Goal: Transaction & Acquisition: Purchase product/service

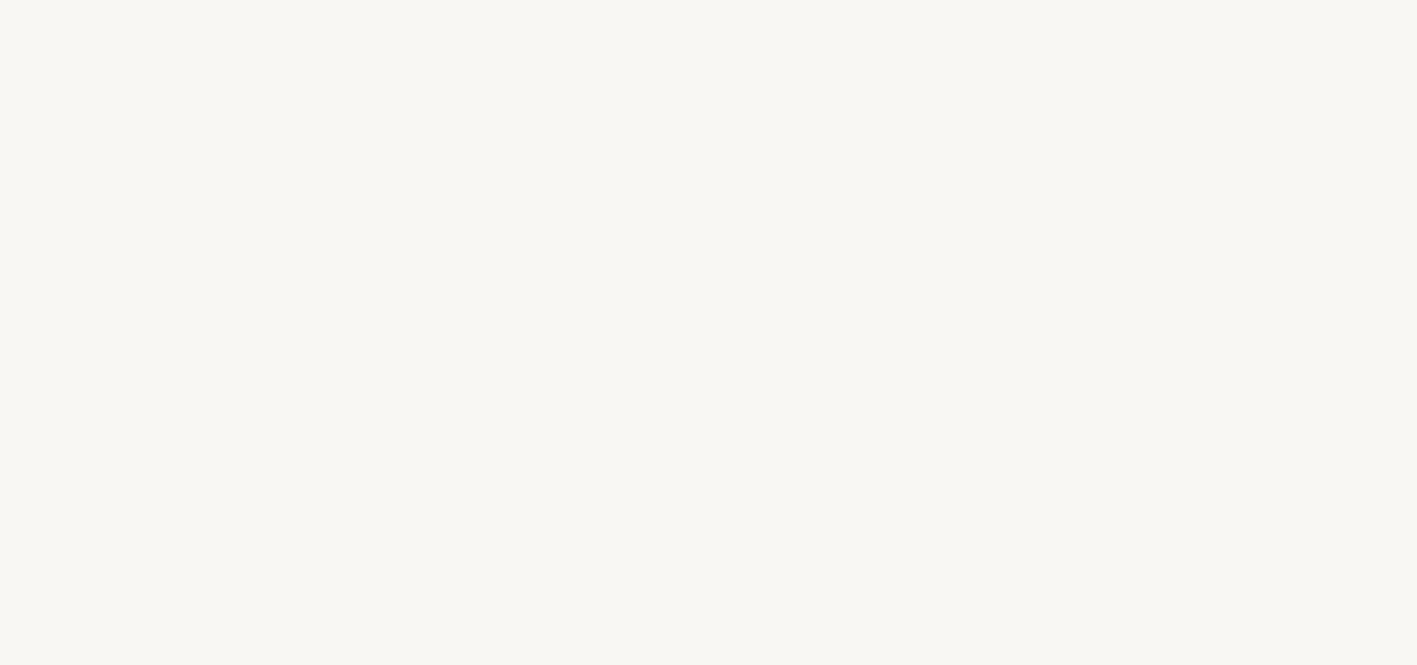
select select "DE"
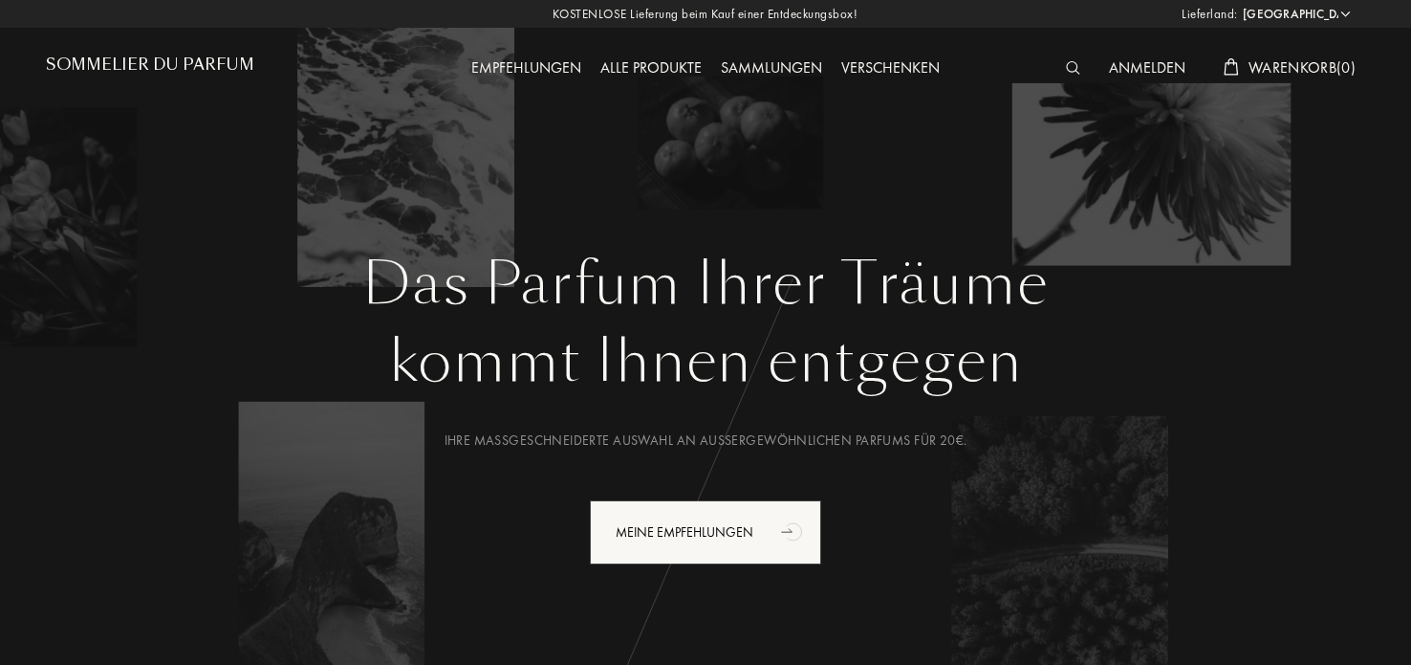
click at [630, 74] on div "Alle Produkte" at bounding box center [651, 68] width 120 height 25
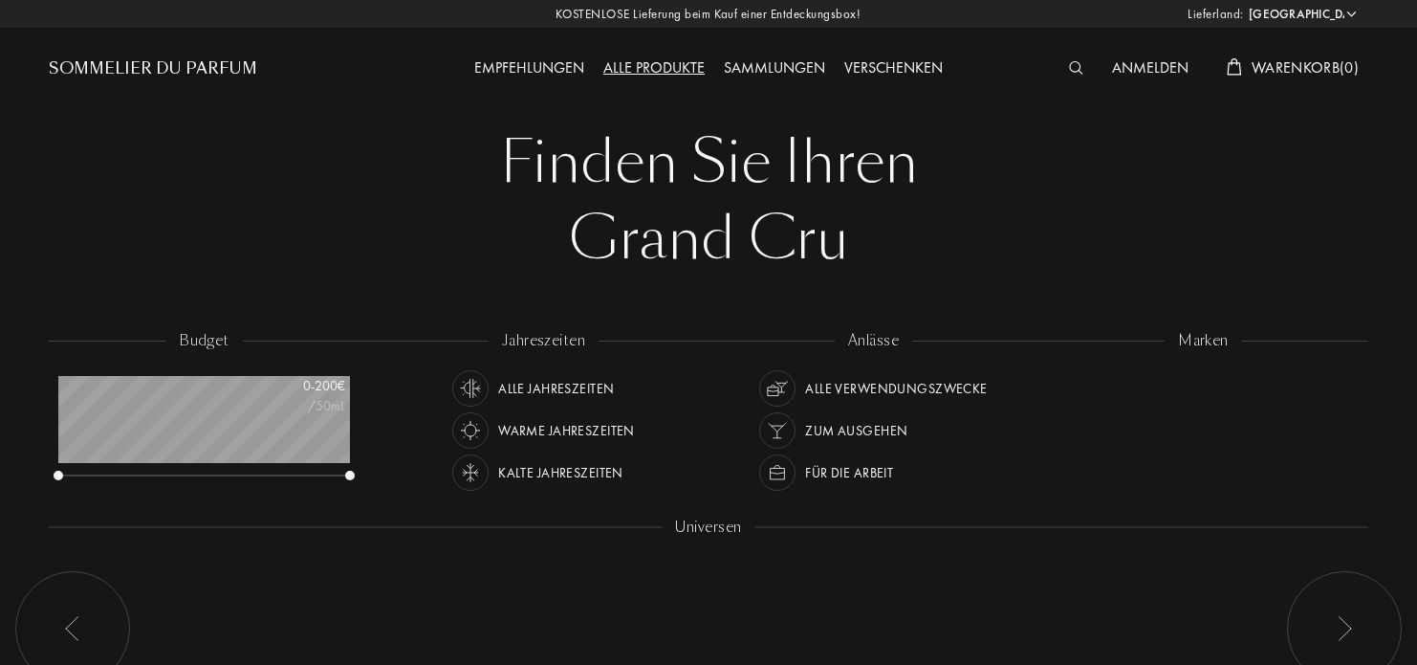
select select "DE"
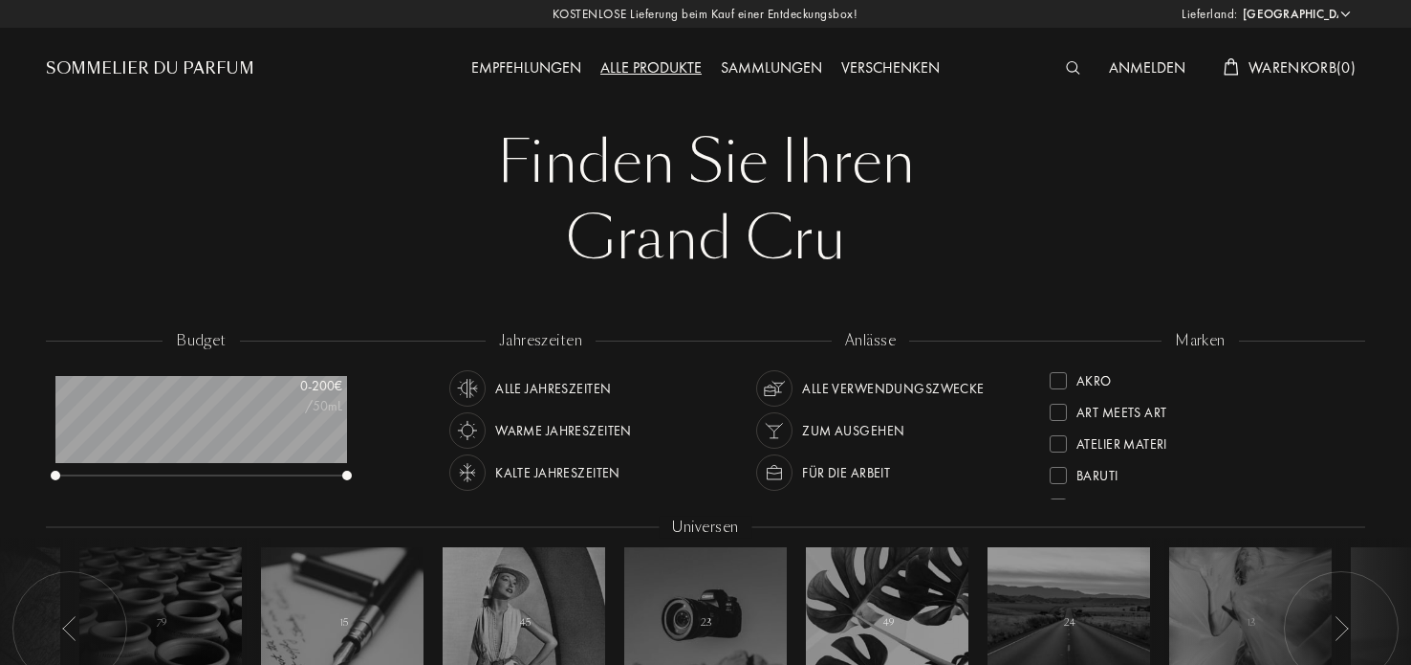
click at [868, 72] on div "Verschenken" at bounding box center [891, 68] width 118 height 25
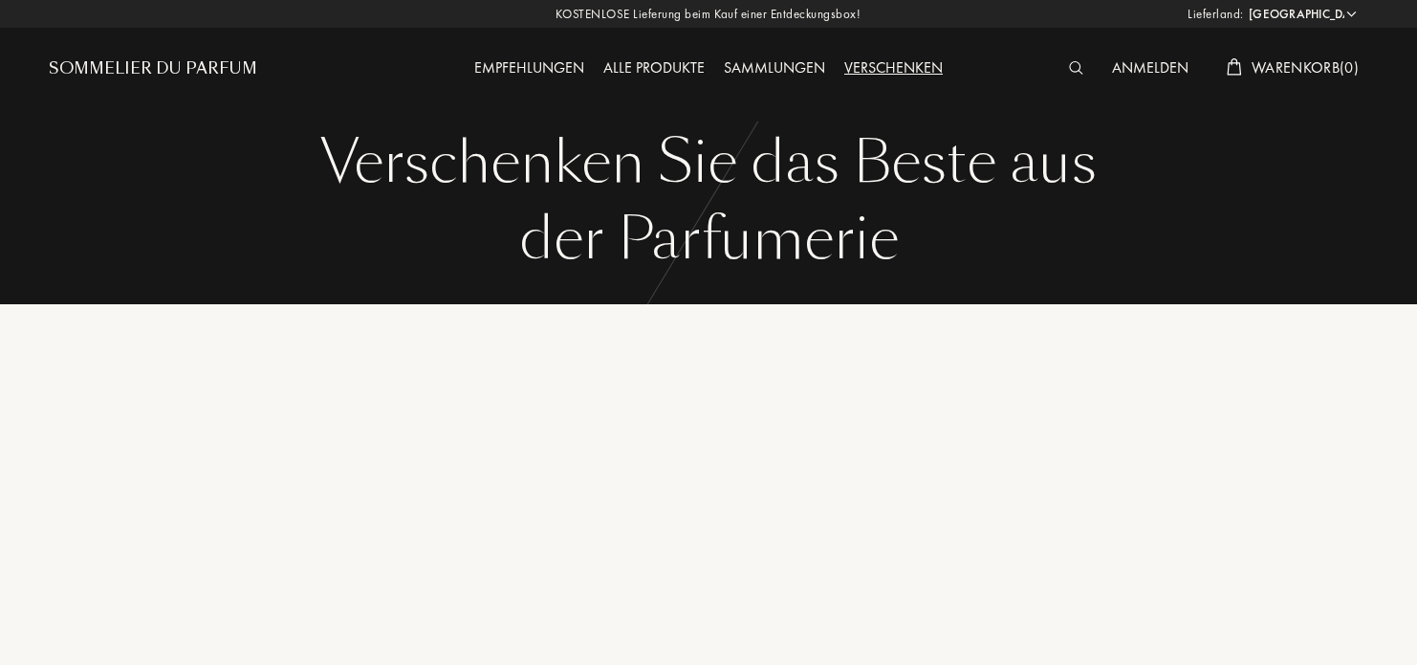
select select "DE"
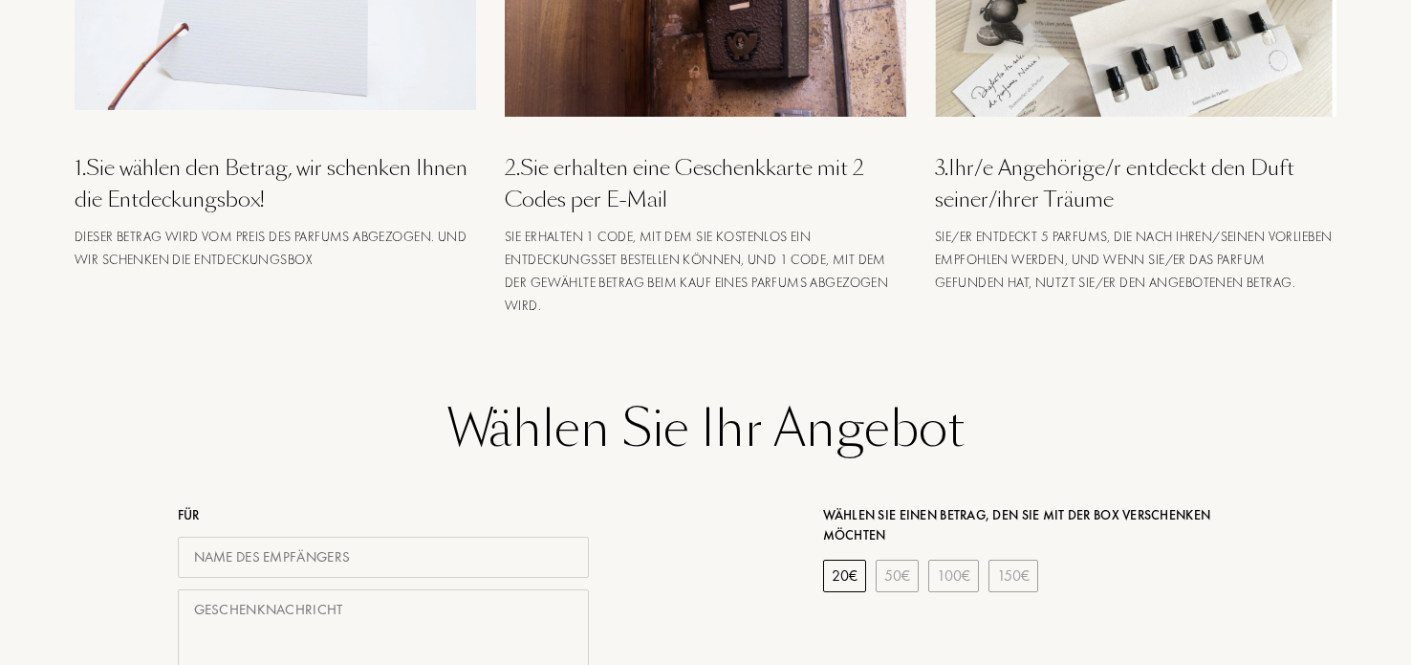
scroll to position [478, 0]
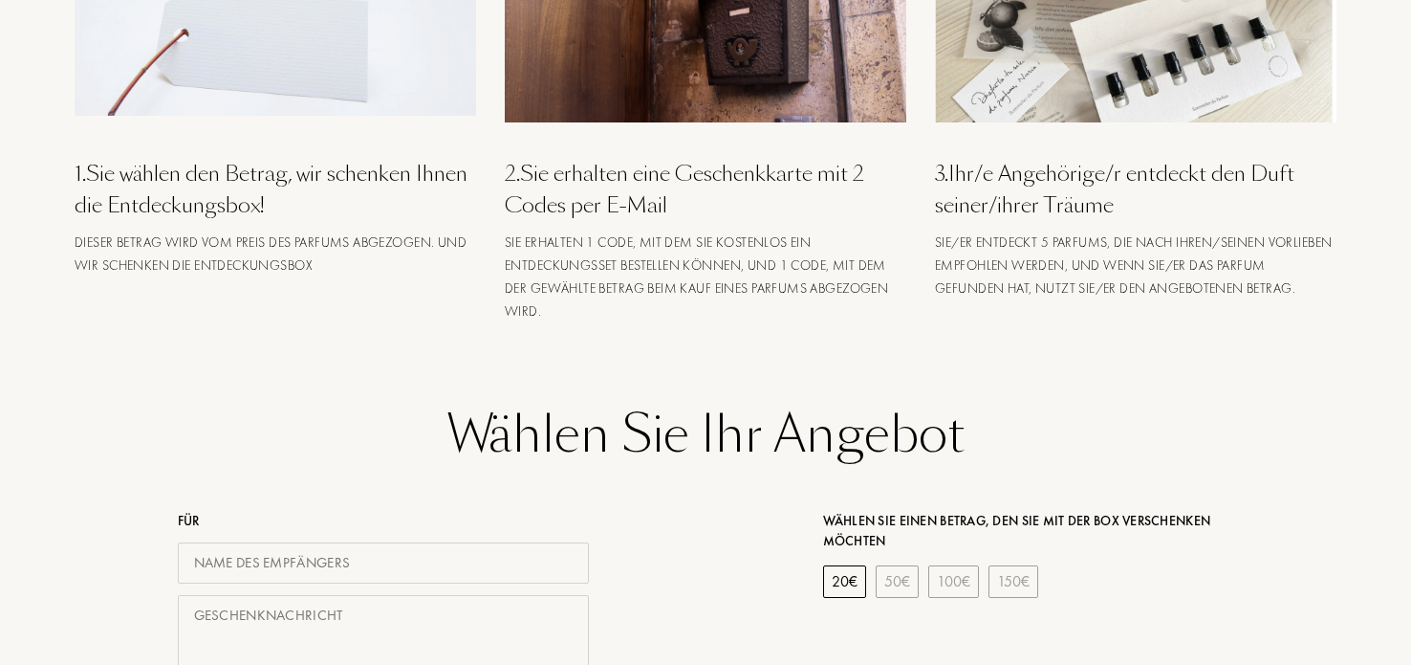
click at [1169, 98] on img at bounding box center [1136, 13] width 402 height 216
click at [1074, 176] on div "3 . Ihr/e Angehörige/r entdeckt den Duft seiner/ihrer Träume" at bounding box center [1136, 189] width 402 height 63
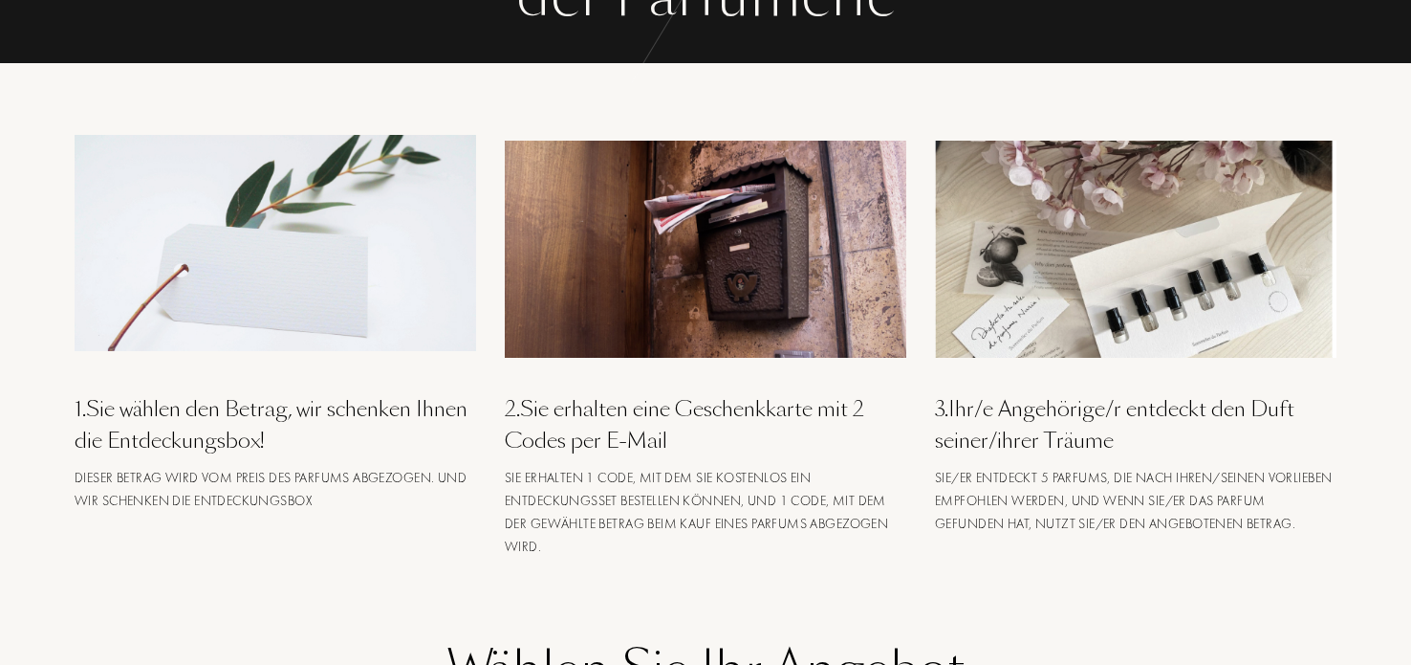
scroll to position [191, 0]
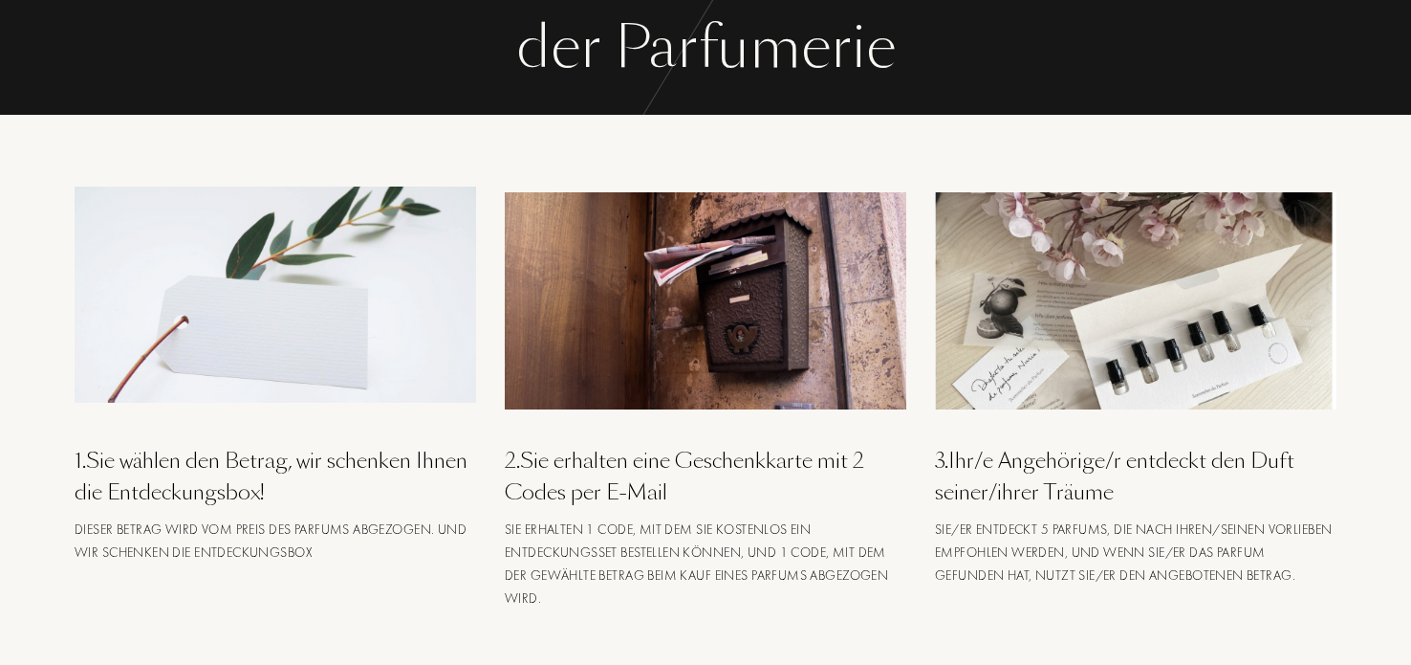
click at [1131, 223] on img at bounding box center [1136, 300] width 402 height 216
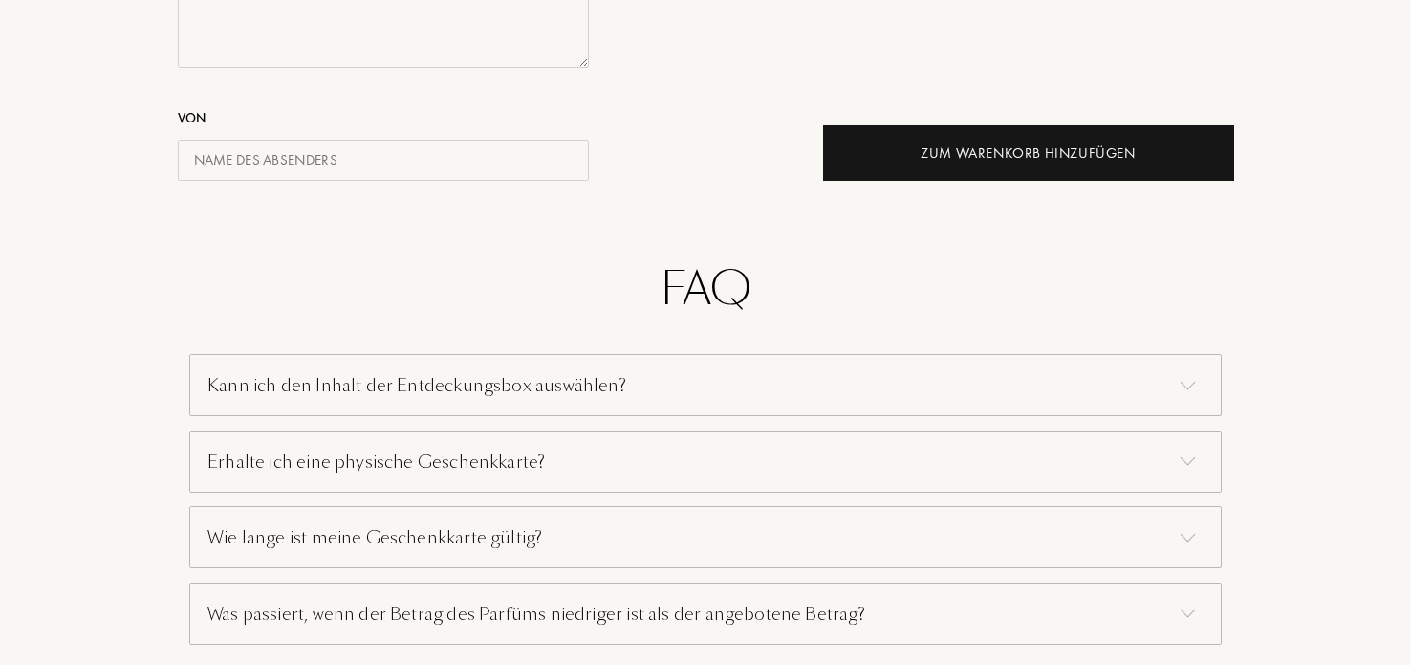
scroll to position [1148, 0]
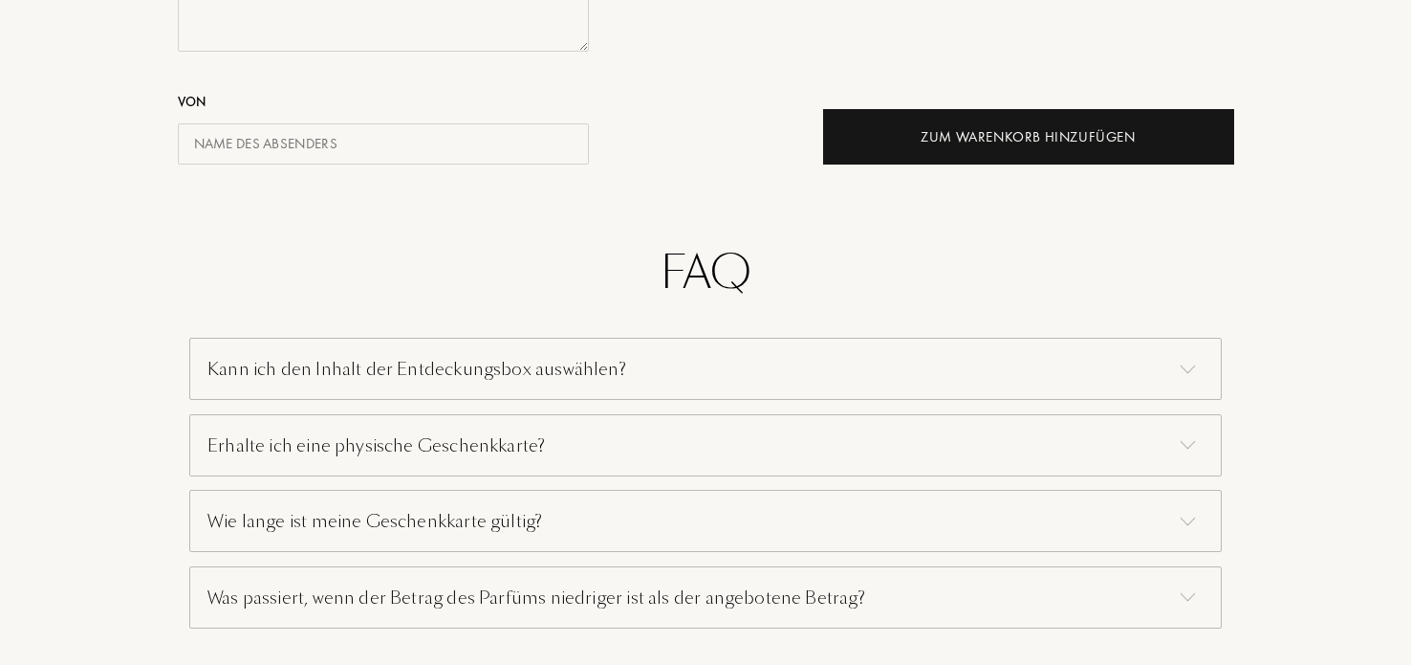
click at [550, 371] on div "Kann ich den Inhalt der Entdeckungsbox auswählen?" at bounding box center [705, 369] width 1033 height 62
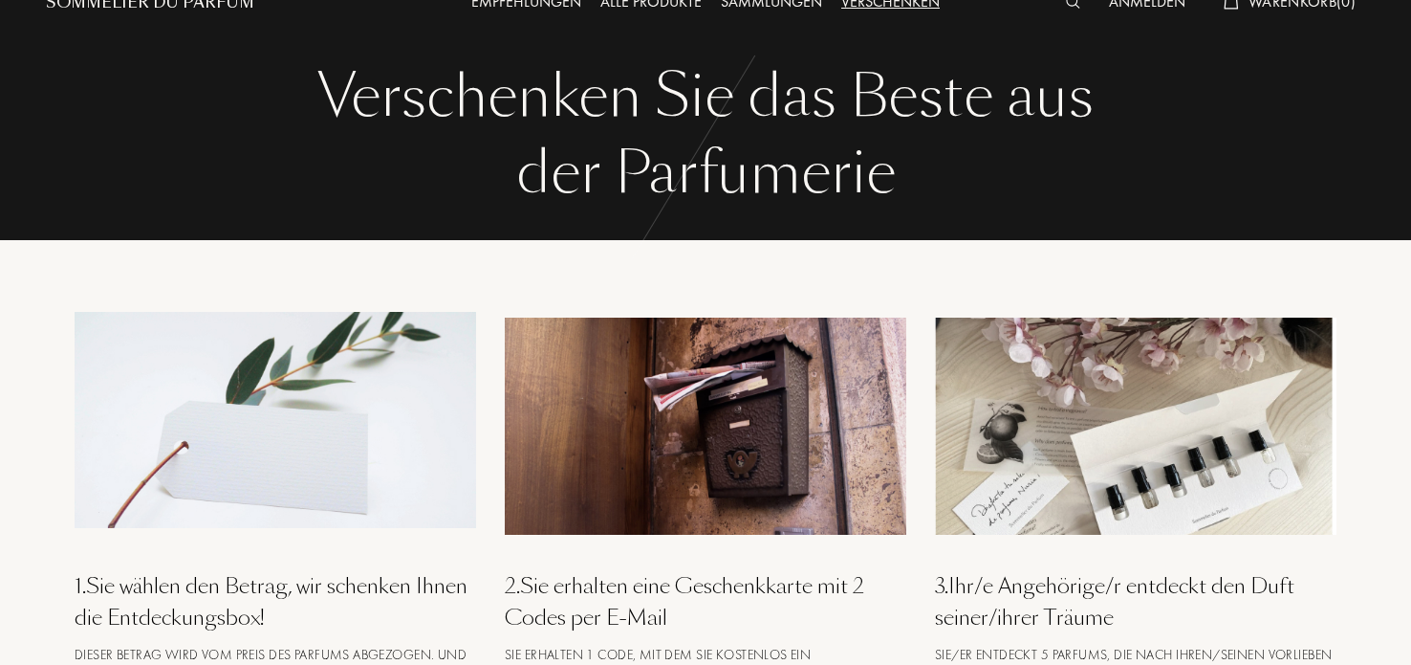
scroll to position [0, 0]
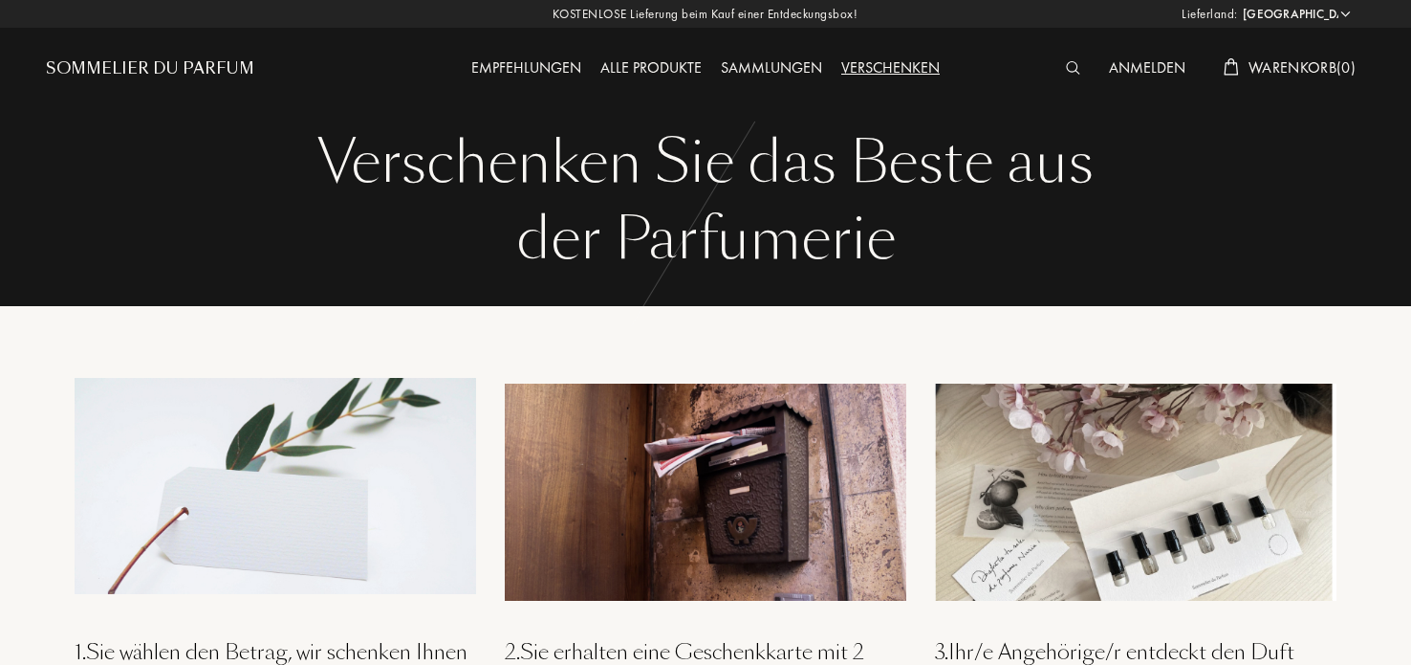
click at [530, 63] on div "Empfehlungen" at bounding box center [526, 68] width 129 height 25
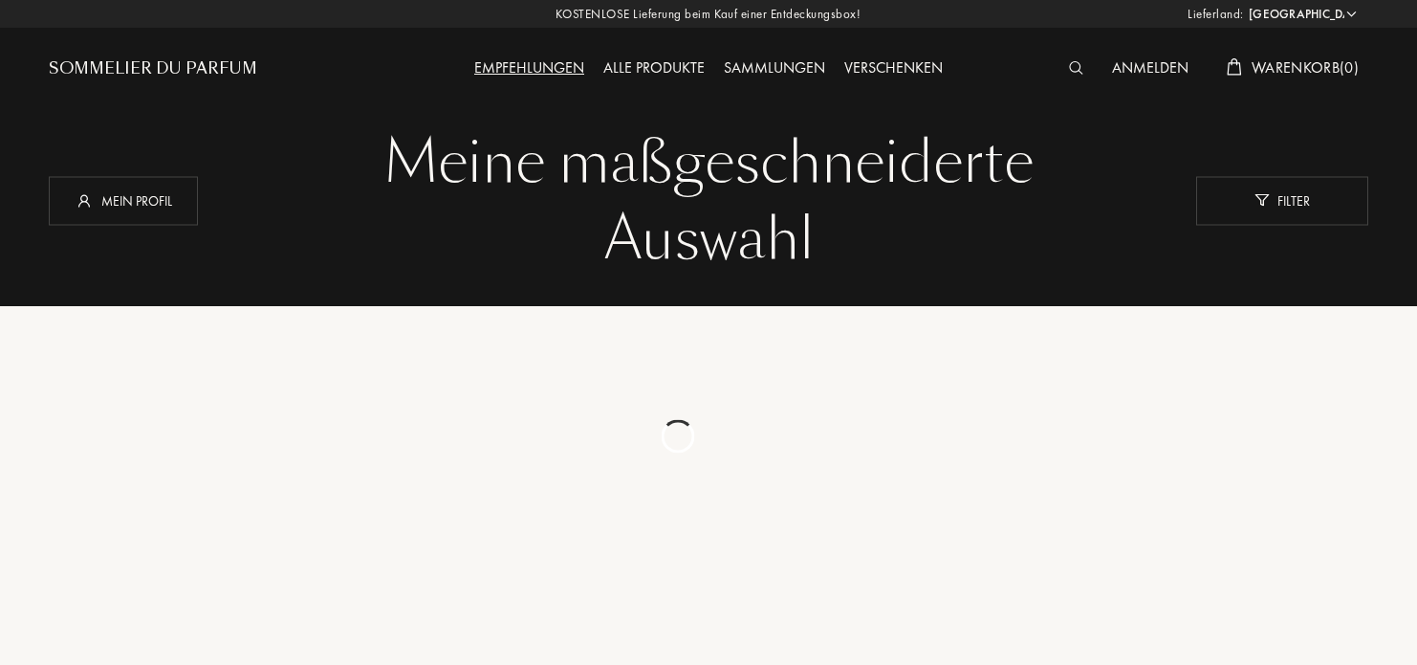
select select "DE"
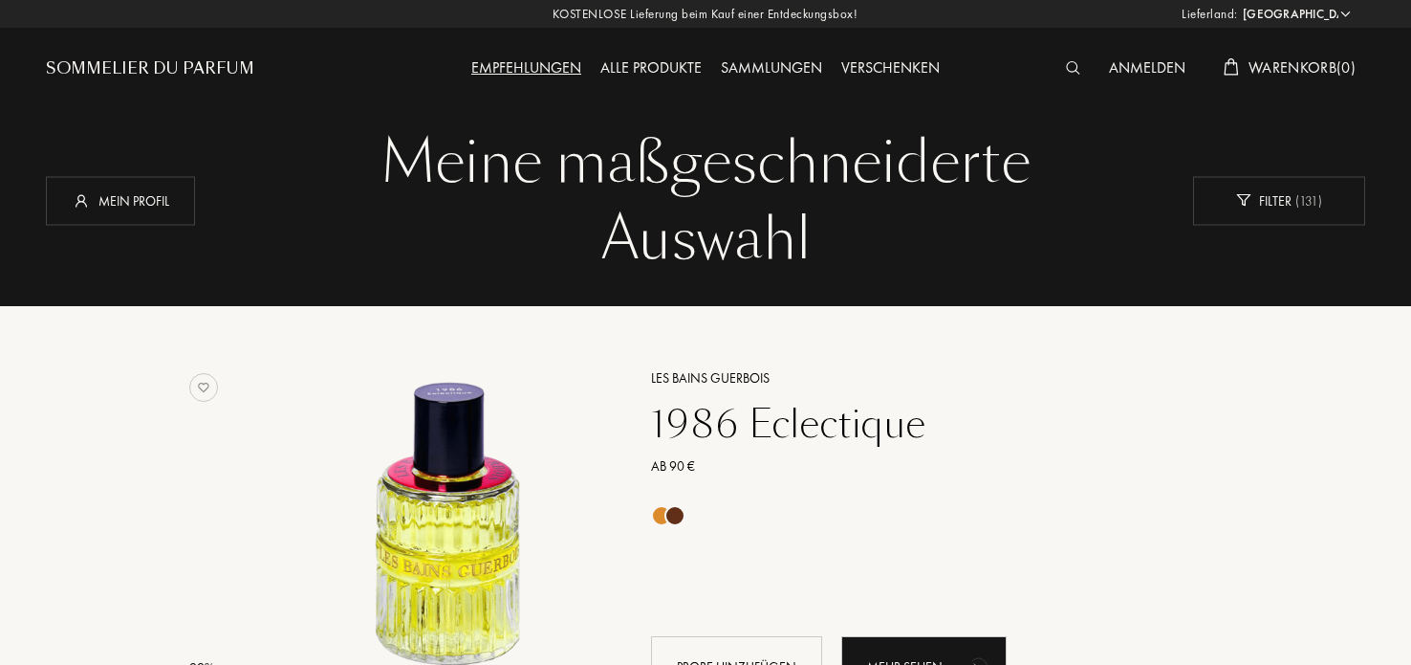
click at [631, 62] on div "Alle Produkte" at bounding box center [651, 68] width 120 height 25
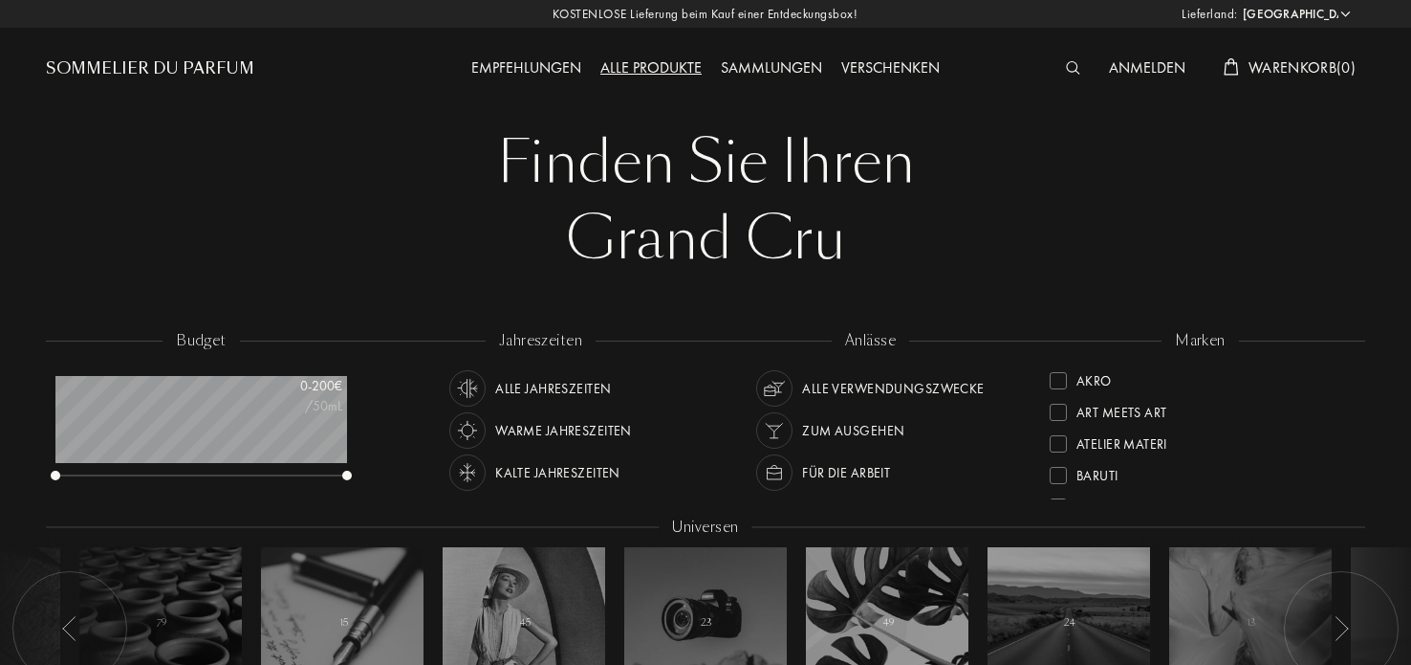
select select "DE"
click at [1068, 66] on img at bounding box center [1073, 67] width 14 height 13
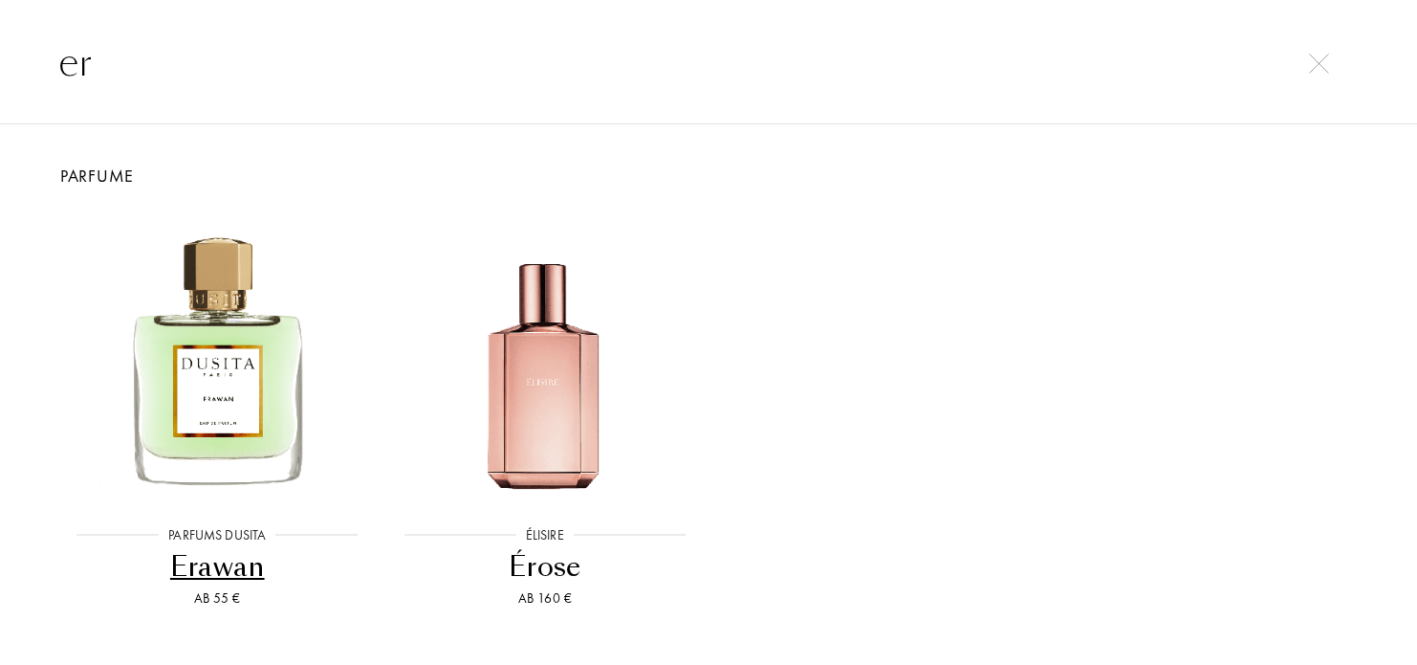
type input "e"
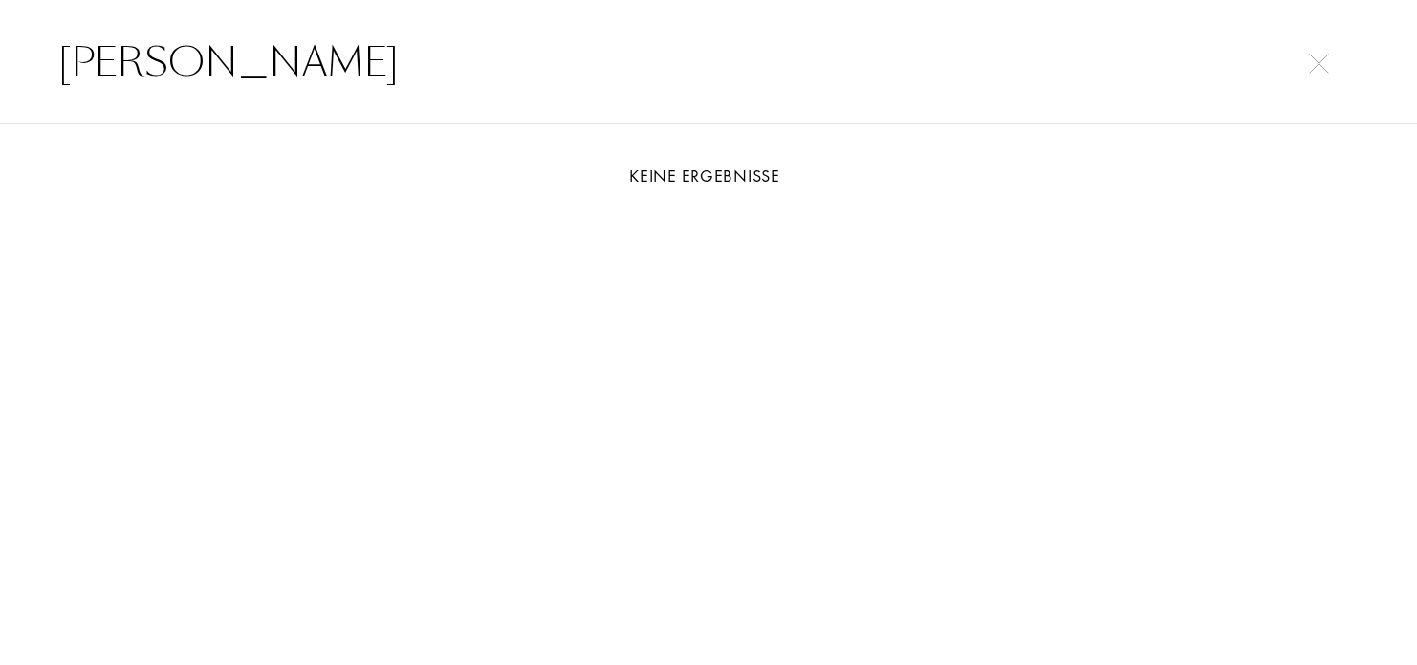
type input "herren"
click at [1320, 68] on img at bounding box center [1319, 64] width 20 height 20
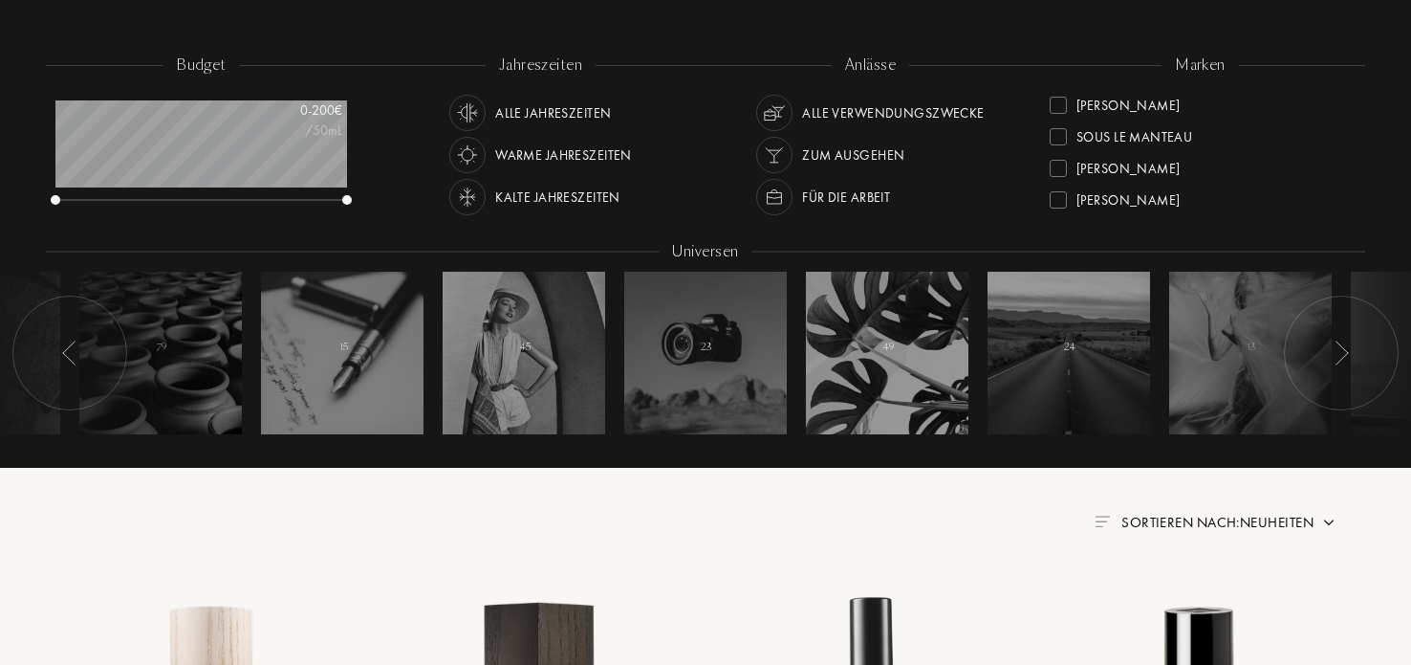
scroll to position [287, 0]
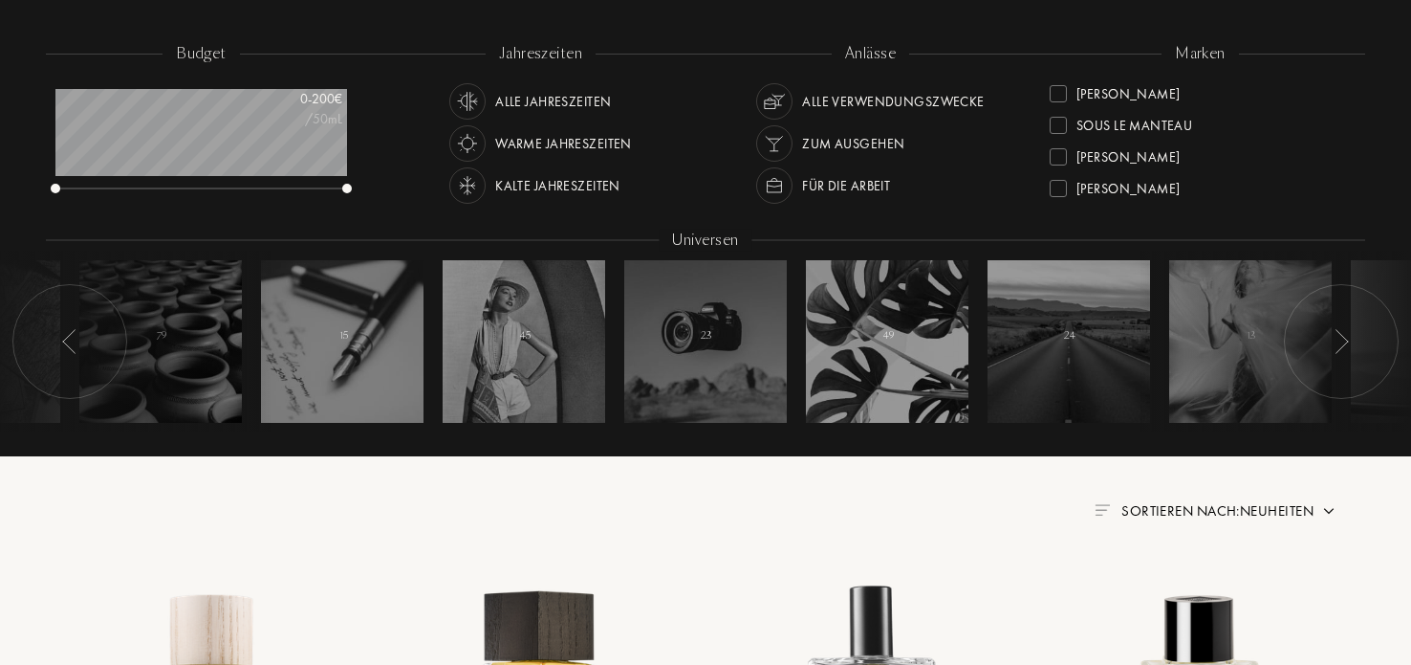
click at [1343, 342] on img at bounding box center [1341, 341] width 15 height 25
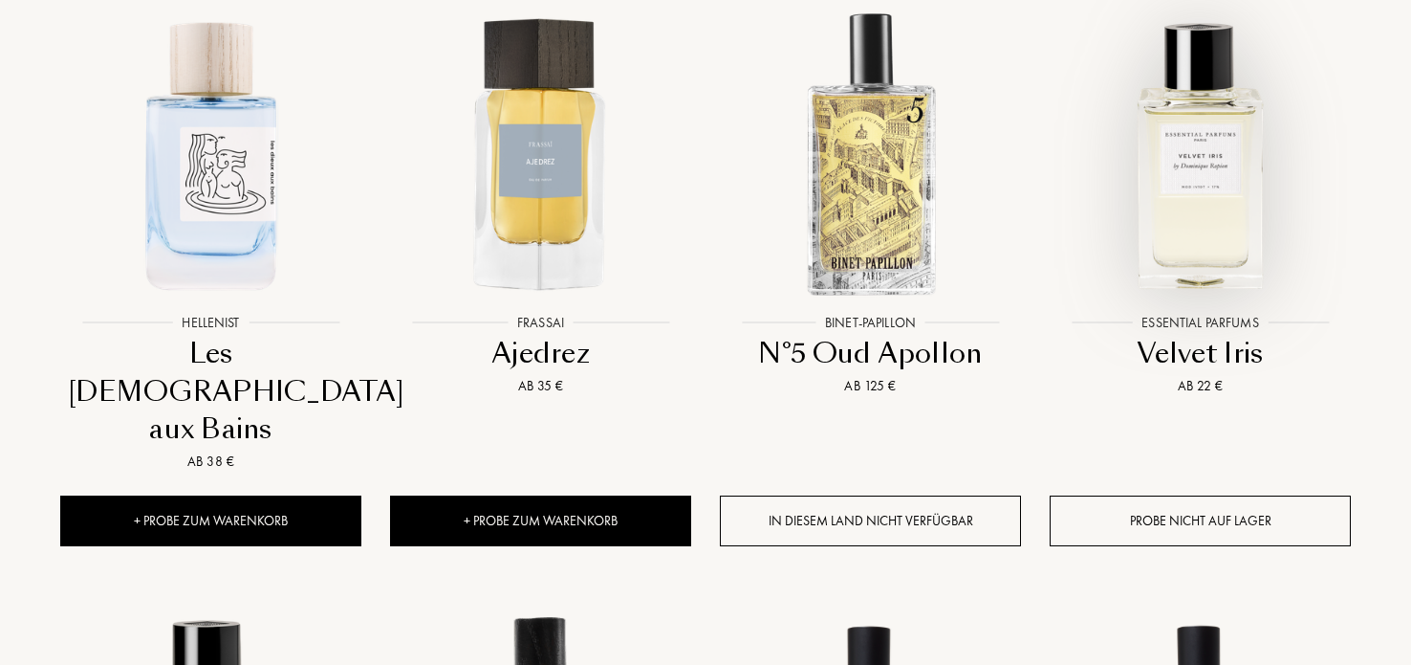
scroll to position [861, 0]
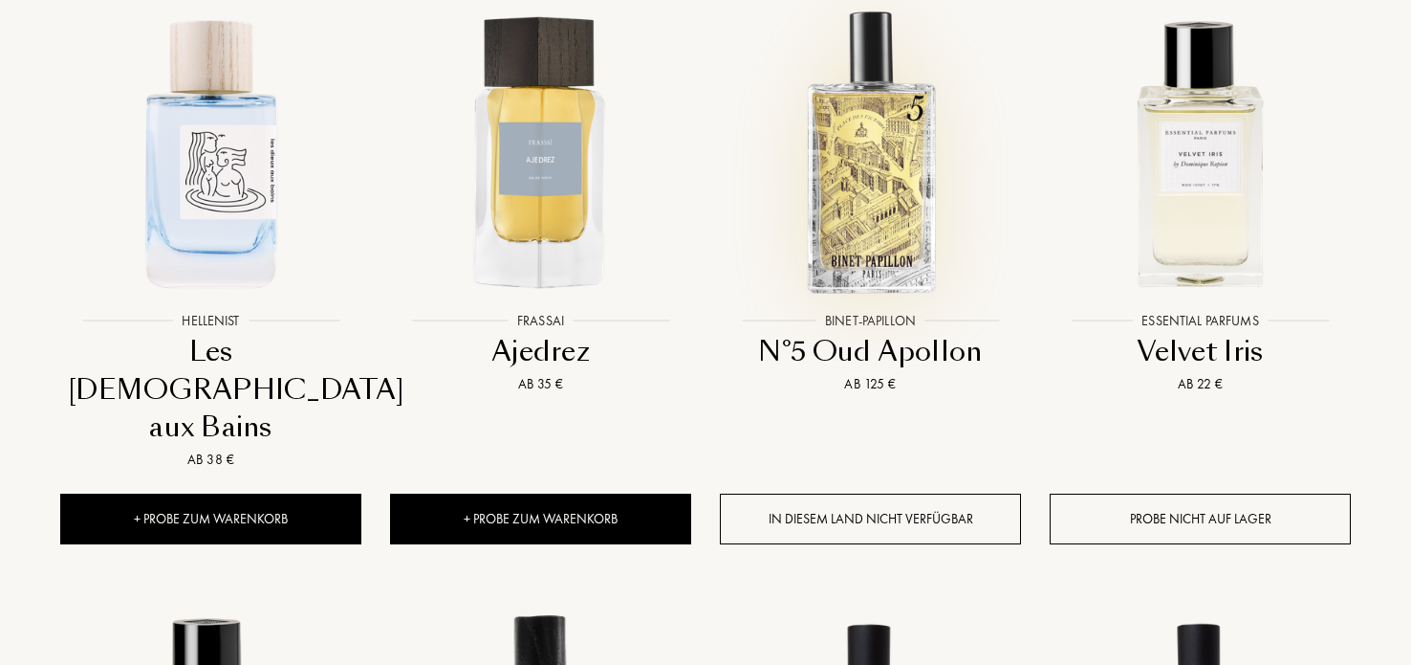
click at [859, 227] on img at bounding box center [870, 151] width 297 height 297
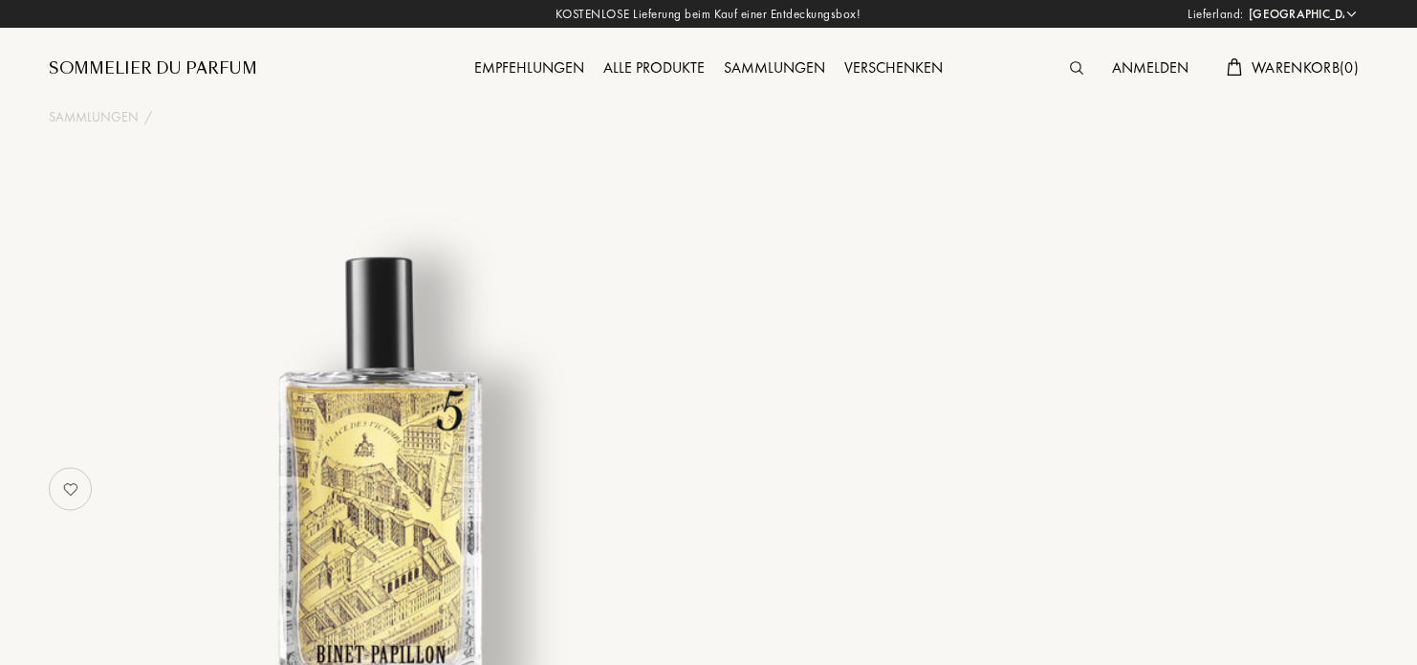
select select "DE"
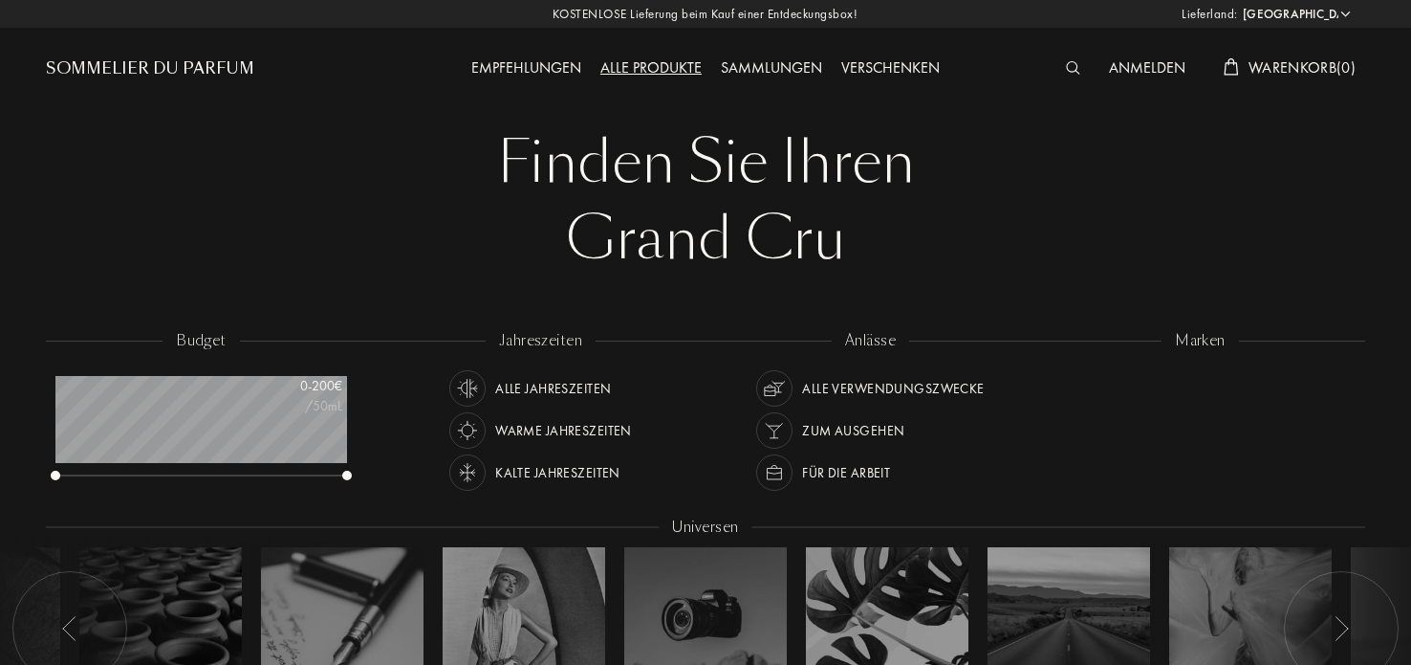
select select "DE"
click at [535, 63] on div "Empfehlungen" at bounding box center [526, 68] width 129 height 25
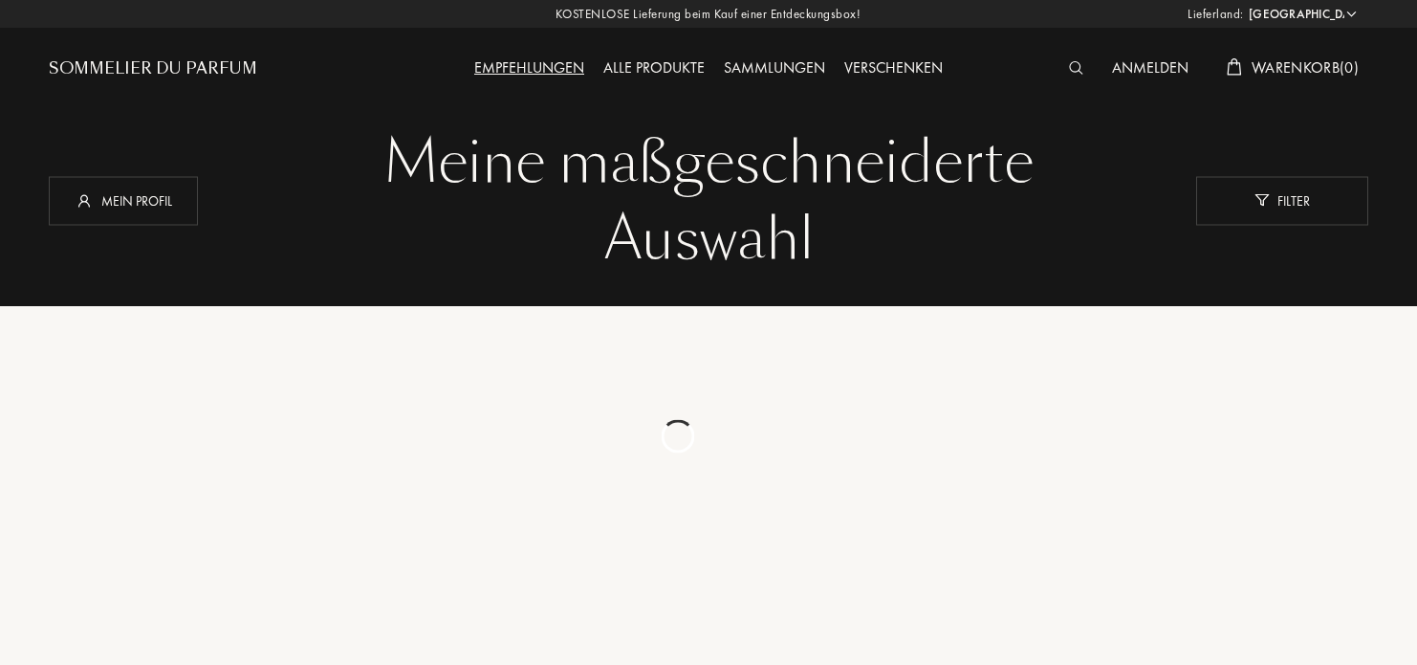
select select "DE"
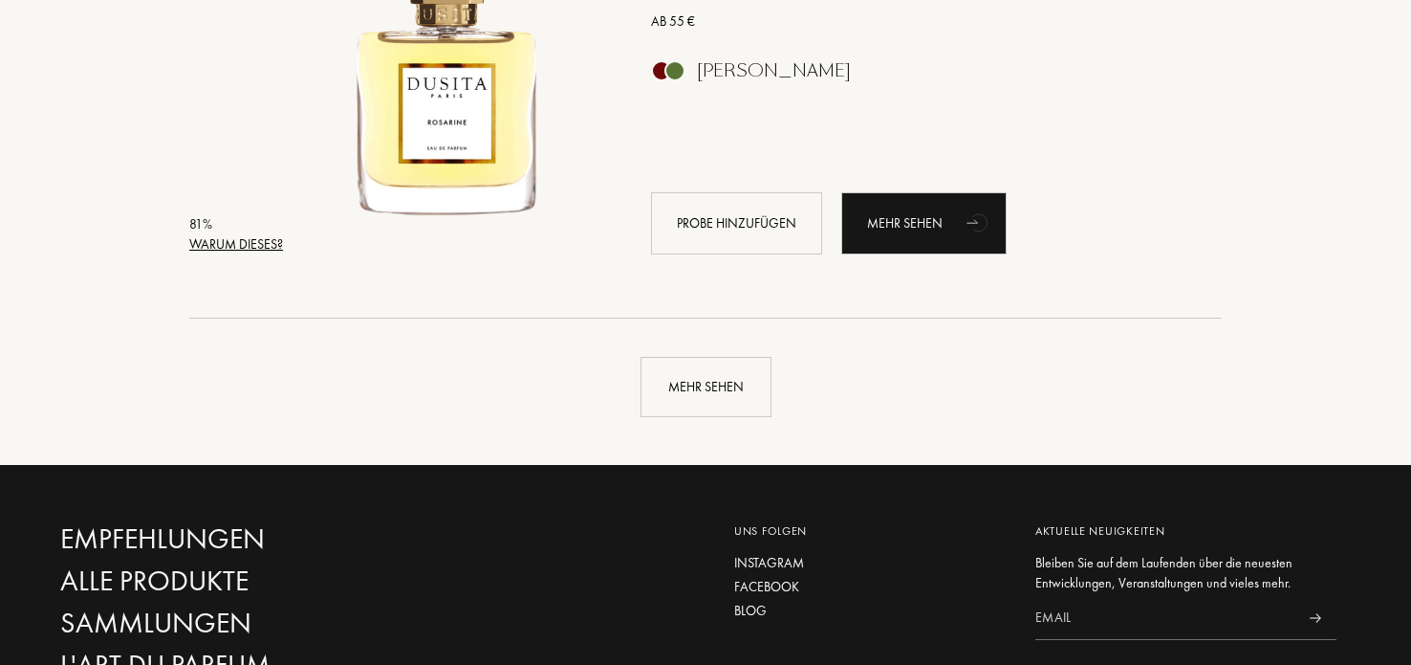
scroll to position [4590, 0]
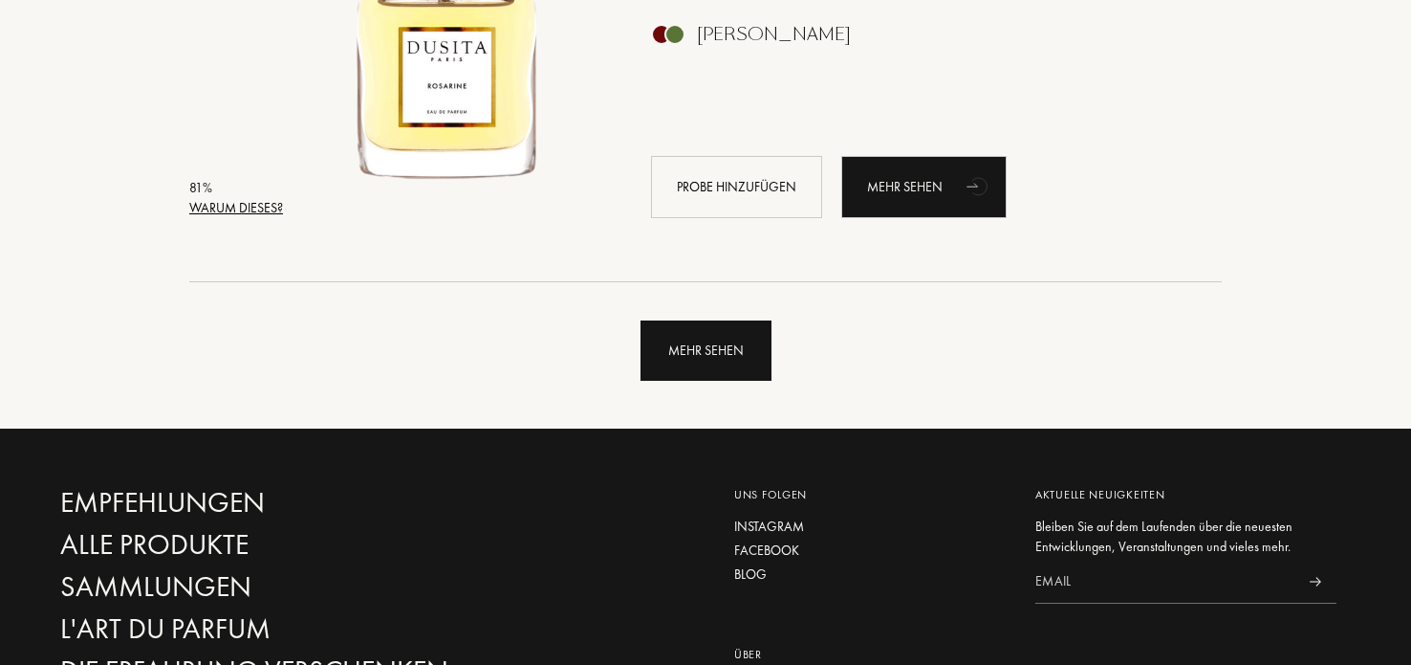
click at [733, 359] on div "Mehr sehen" at bounding box center [706, 350] width 131 height 60
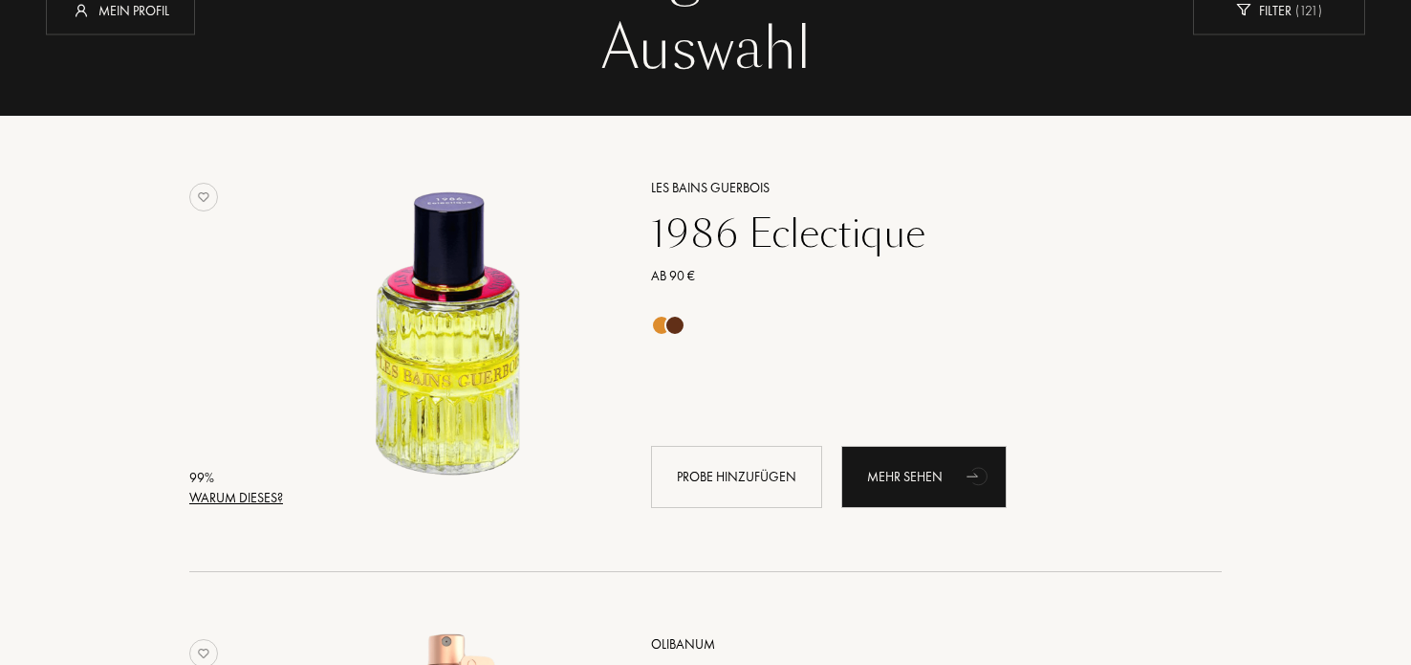
scroll to position [0, 0]
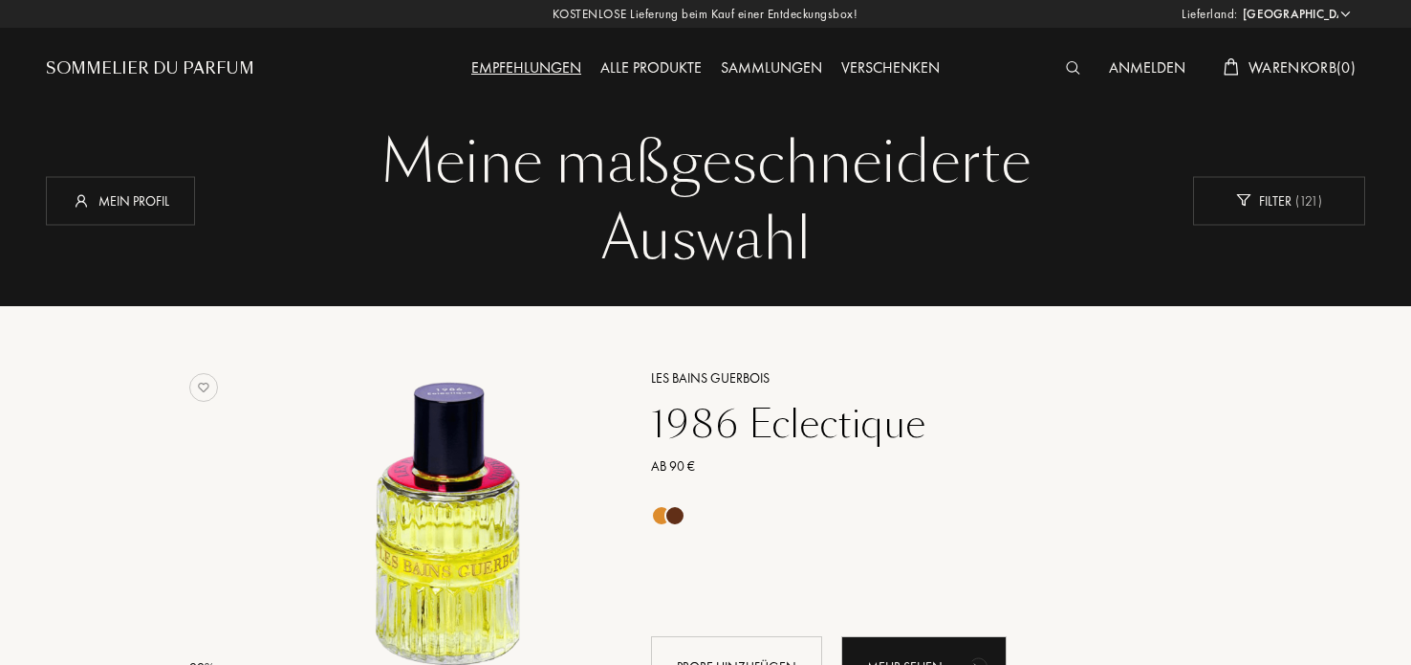
click at [915, 69] on div "Verschenken" at bounding box center [891, 68] width 118 height 25
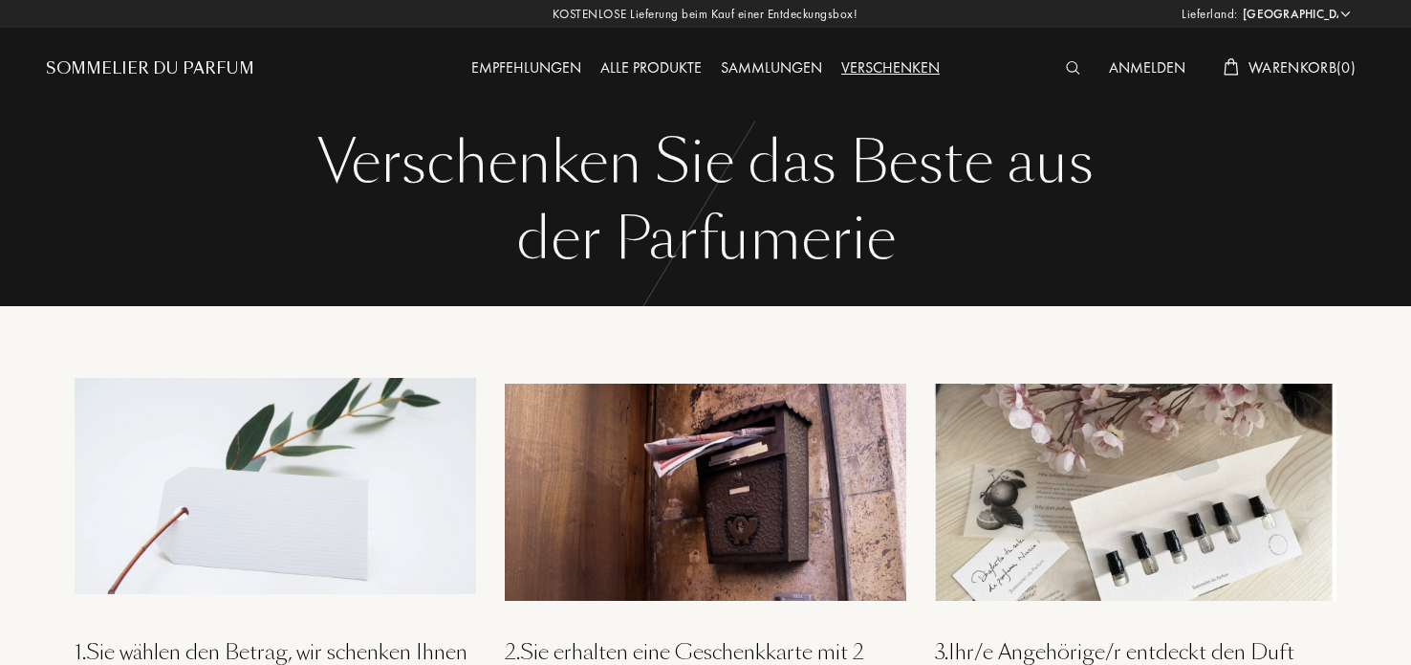
select select "DE"
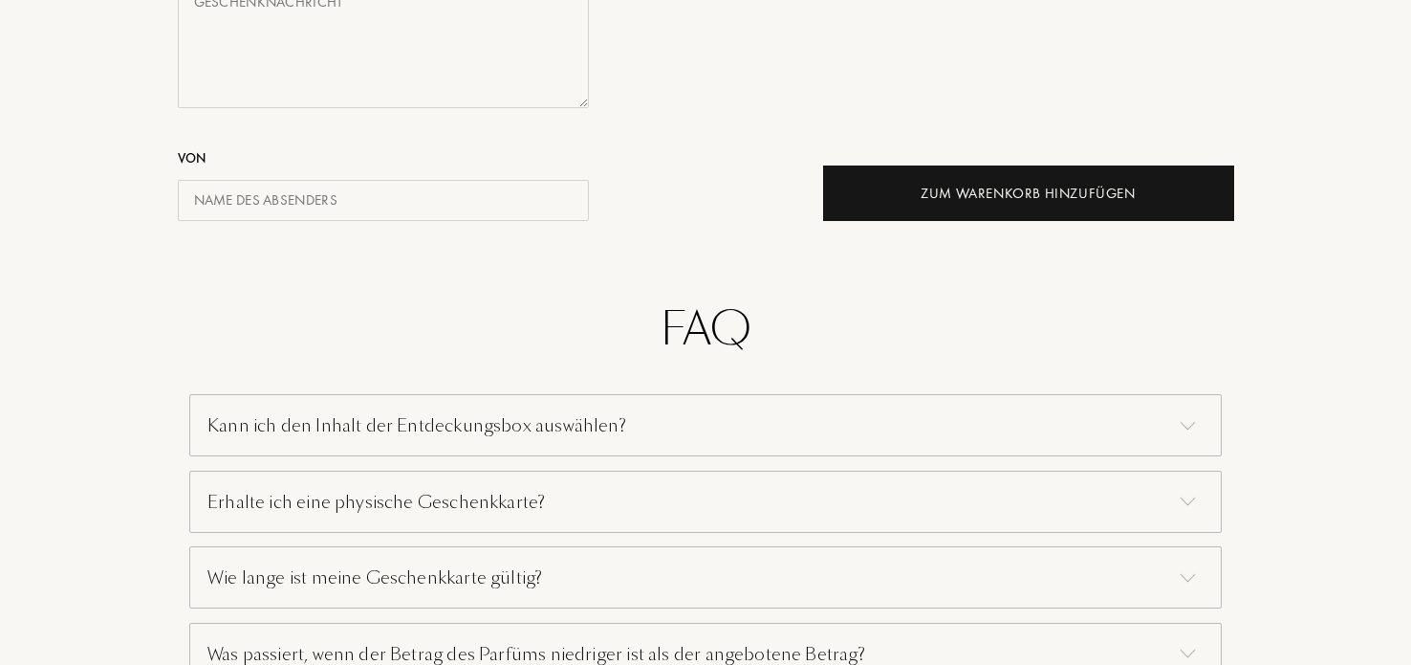
scroll to position [1148, 0]
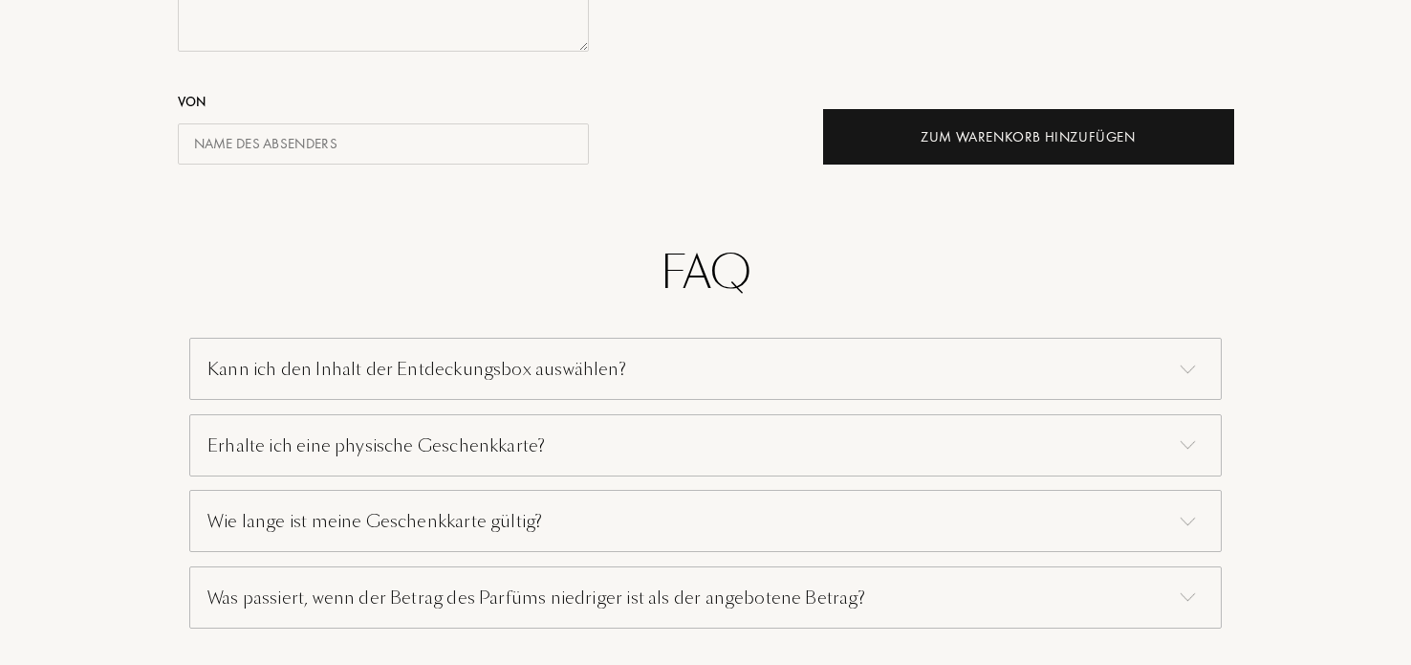
click at [618, 361] on div "Kann ich den Inhalt der Entdeckungsbox auswählen?" at bounding box center [705, 369] width 1033 height 62
